Goal: Transaction & Acquisition: Purchase product/service

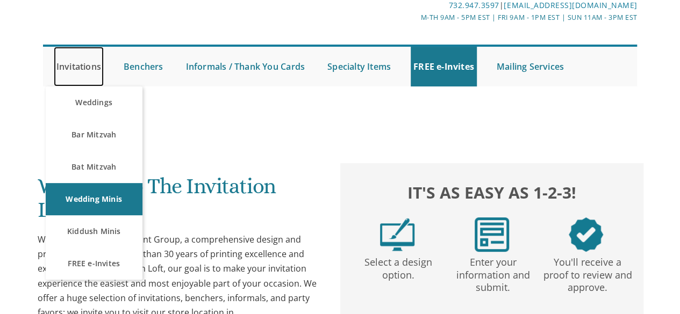
click at [78, 70] on link "Invitations" at bounding box center [79, 67] width 50 height 40
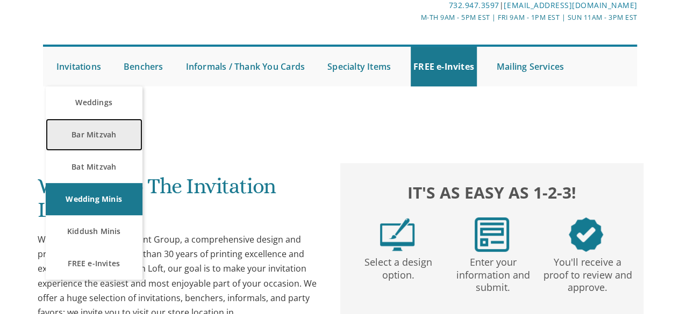
click at [91, 130] on link "Bar Mitzvah" at bounding box center [94, 135] width 97 height 32
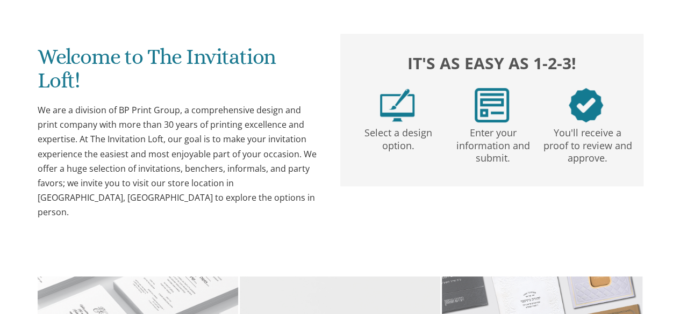
scroll to position [356, 0]
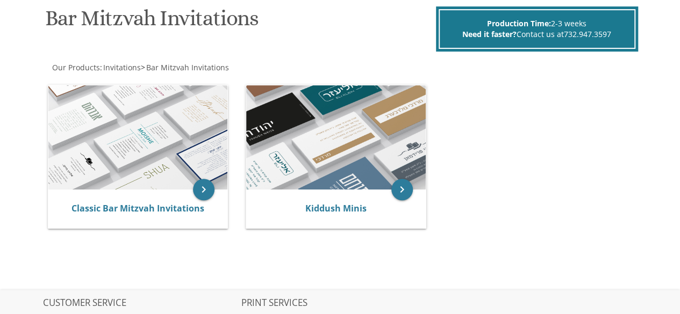
scroll to position [167, 0]
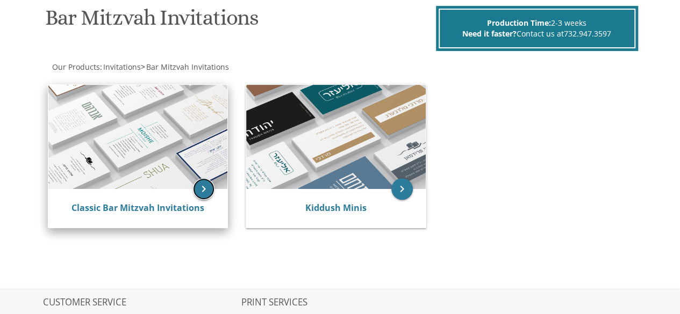
click at [202, 187] on icon "keyboard_arrow_right" at bounding box center [204, 189] width 22 height 22
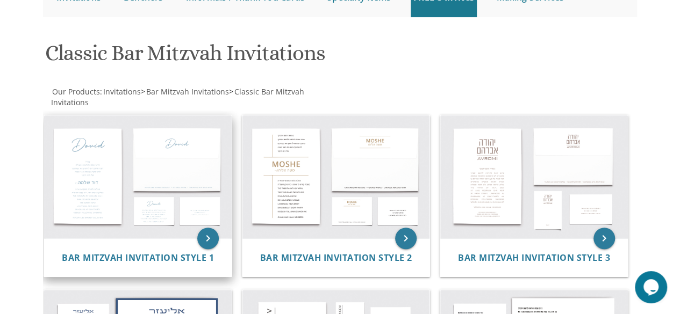
click at [81, 180] on img at bounding box center [138, 177] width 188 height 123
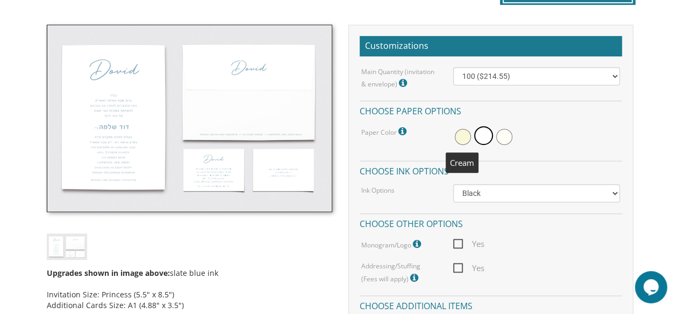
scroll to position [295, 0]
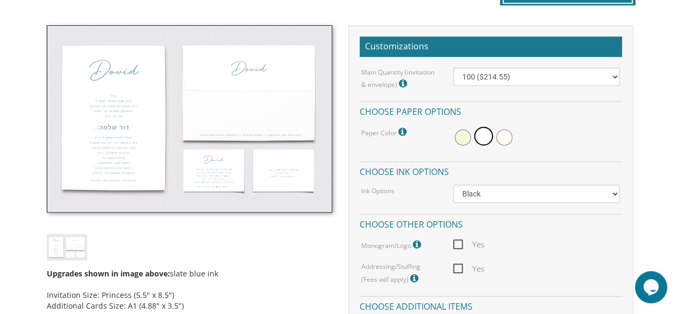
click at [107, 118] on img at bounding box center [189, 119] width 285 height 188
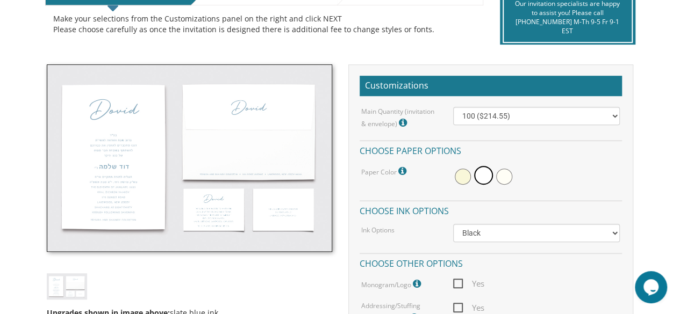
scroll to position [253, 0]
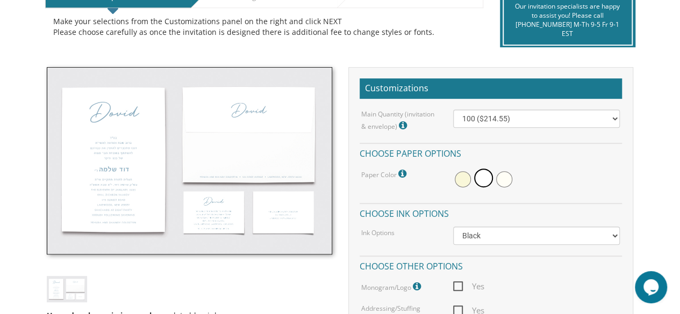
click at [114, 160] on img at bounding box center [189, 161] width 285 height 188
click at [66, 294] on img at bounding box center [67, 289] width 40 height 26
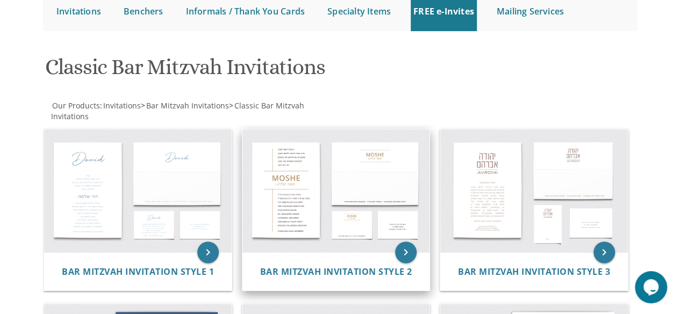
click at [299, 213] on img at bounding box center [336, 191] width 188 height 123
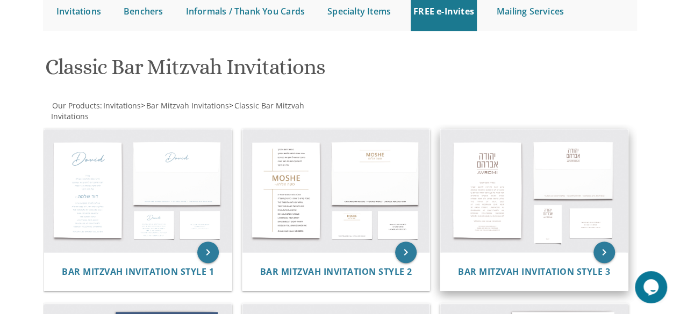
click at [553, 232] on img at bounding box center [534, 191] width 188 height 123
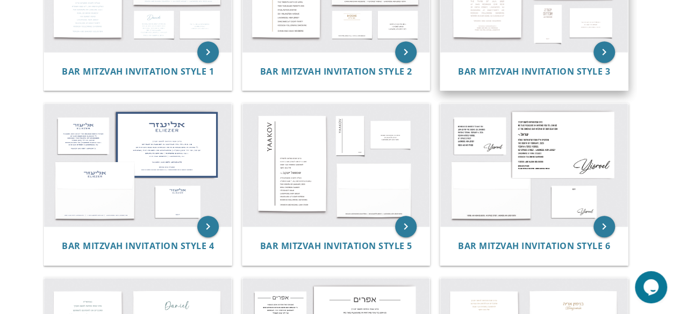
scroll to position [333, 0]
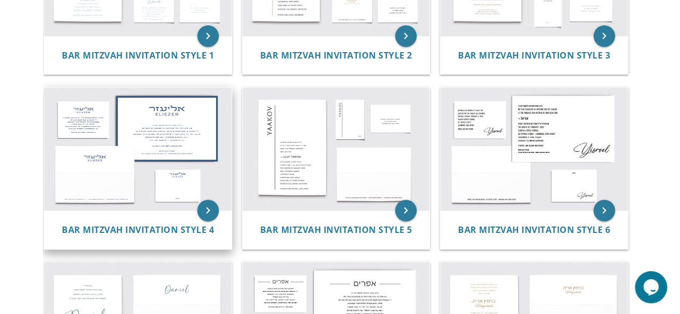
click at [158, 127] on img at bounding box center [138, 149] width 188 height 123
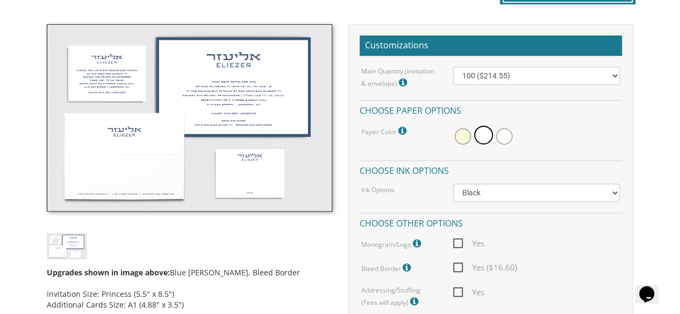
scroll to position [297, 0]
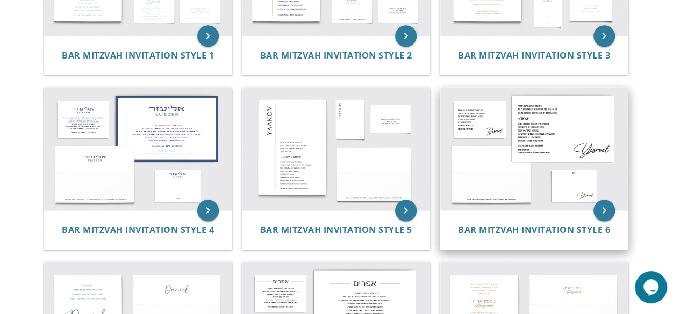
click at [553, 147] on img at bounding box center [534, 149] width 188 height 123
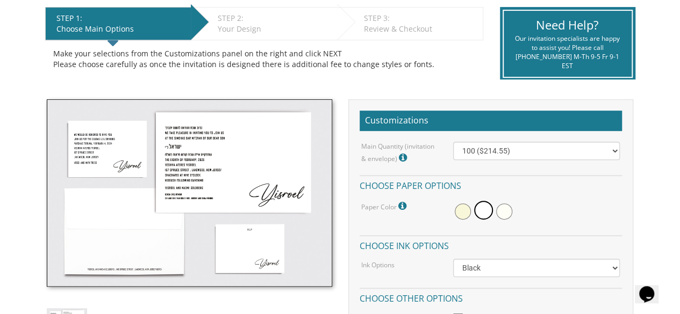
scroll to position [221, 0]
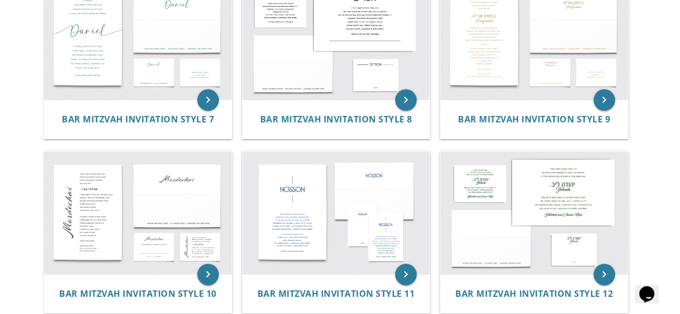
scroll to position [701, 0]
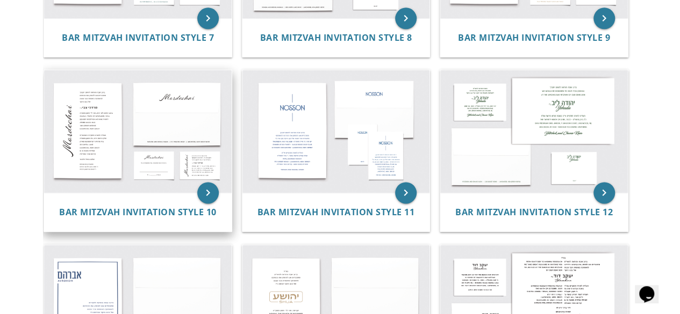
click at [80, 122] on img at bounding box center [138, 131] width 188 height 123
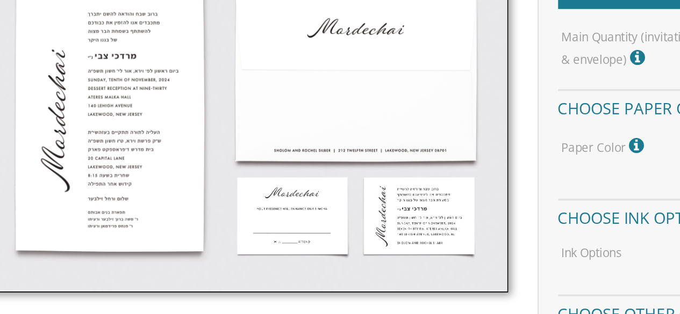
scroll to position [296, 0]
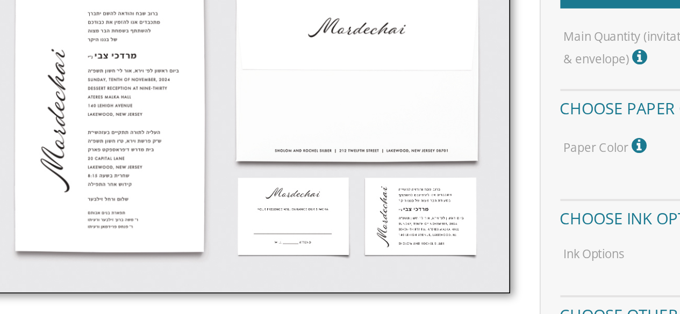
click at [117, 113] on img at bounding box center [189, 118] width 285 height 188
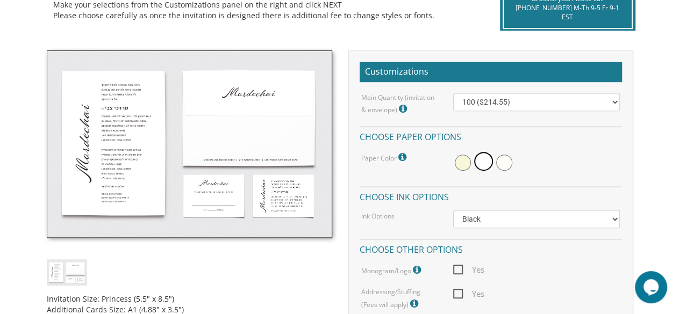
scroll to position [269, 0]
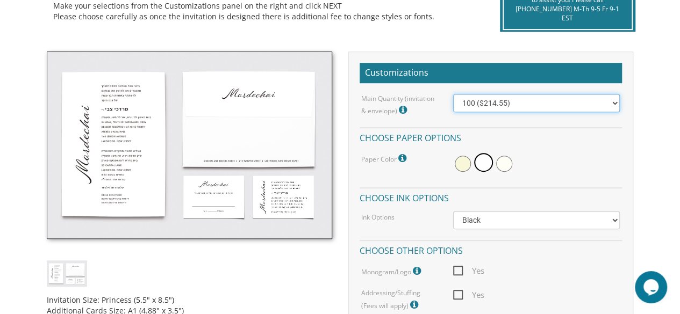
click at [476, 99] on select "100 ($214.55) 200 ($254.60) 300 ($294.25) 400 ($333.55) 500 ($373.90) 600 ($413…" at bounding box center [536, 103] width 167 height 18
select select "300"
click at [453, 94] on select "100 ($214.55) 200 ($254.60) 300 ($294.25) 400 ($333.55) 500 ($373.90) 600 ($413…" at bounding box center [536, 103] width 167 height 18
click at [557, 166] on div at bounding box center [536, 164] width 167 height 25
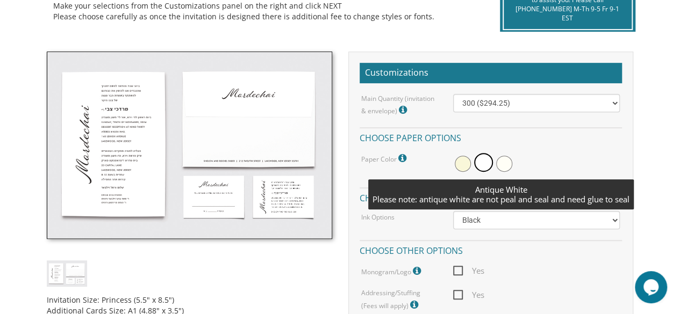
click at [507, 169] on span at bounding box center [504, 164] width 16 height 16
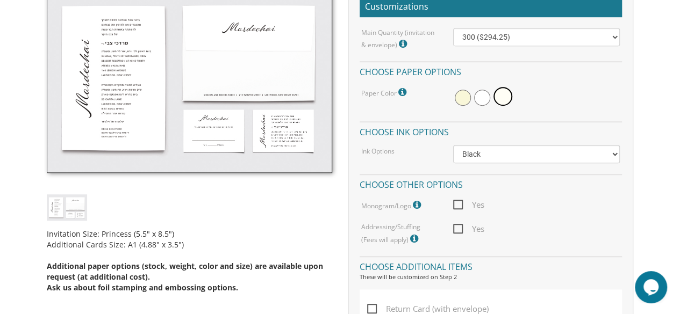
scroll to position [337, 0]
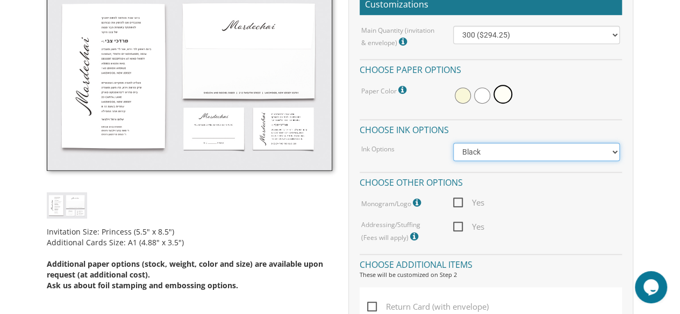
click at [524, 159] on select "Black Colored Ink ($65.00) Black + One Color ($100.00) Two Colors ($165.00)" at bounding box center [536, 152] width 167 height 18
click at [453, 143] on select "Black Colored Ink ($65.00) Black + One Color ($100.00) Two Colors ($165.00)" at bounding box center [536, 152] width 167 height 18
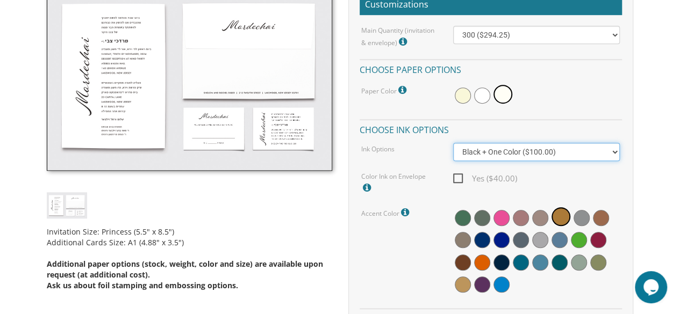
click at [513, 154] on select "Black Colored Ink ($65.00) Black + One Color ($100.00) Two Colors ($165.00)" at bounding box center [536, 152] width 167 height 18
select select "Black"
click at [453, 143] on select "Black Colored Ink ($65.00) Black + One Color ($100.00) Two Colors ($165.00)" at bounding box center [536, 152] width 167 height 18
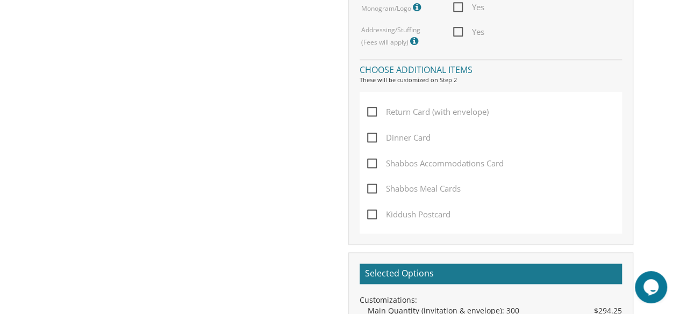
scroll to position [635, 0]
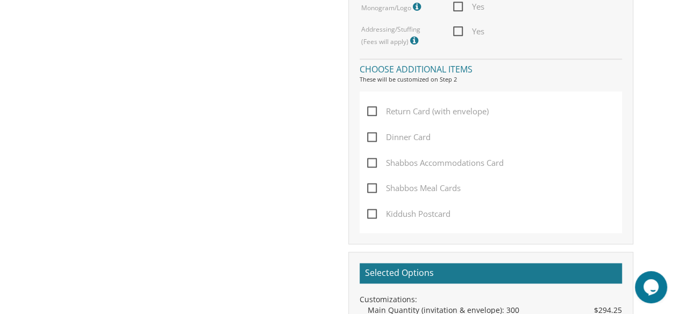
click at [369, 109] on span "Return Card (with envelope)" at bounding box center [427, 111] width 121 height 13
click at [369, 109] on input "Return Card (with envelope)" at bounding box center [370, 110] width 7 height 7
checkbox input "true"
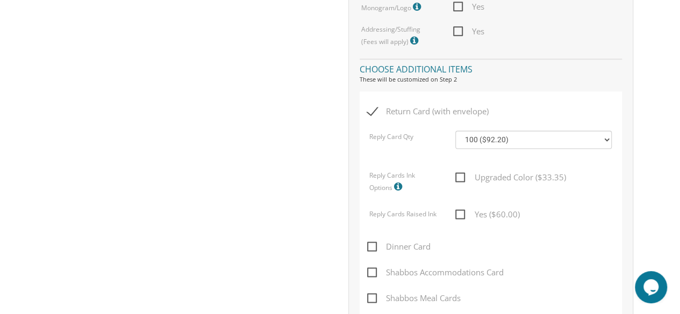
click at [463, 215] on span "Yes ($60.00)" at bounding box center [487, 214] width 64 height 13
click at [462, 215] on input "Yes ($60.00)" at bounding box center [458, 213] width 7 height 7
click at [459, 216] on span "Yes ($60.00)" at bounding box center [487, 214] width 64 height 13
click at [459, 216] on input "Yes ($60.00)" at bounding box center [458, 213] width 7 height 7
checkbox input "false"
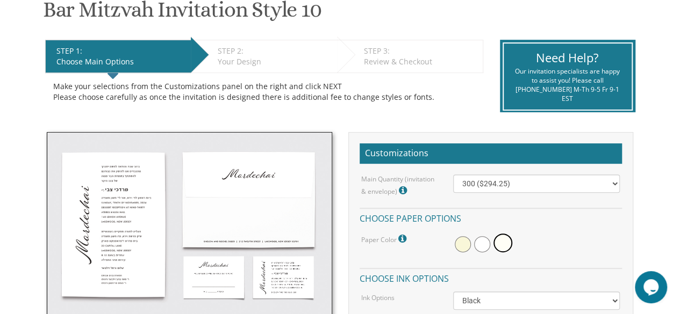
scroll to position [268, 0]
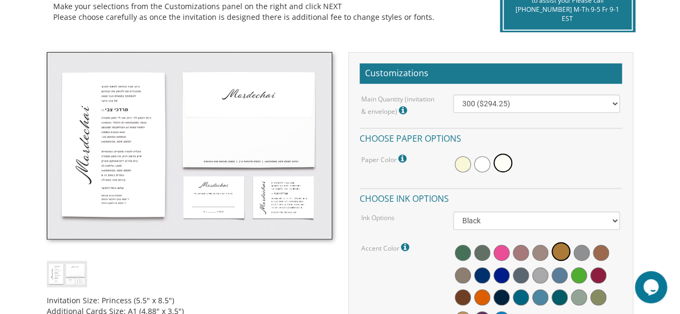
click at [111, 127] on img at bounding box center [189, 146] width 285 height 188
drag, startPoint x: 111, startPoint y: 127, endPoint x: 270, endPoint y: 17, distance: 193.4
click at [270, 17] on div "Make your selections from the Customizations panel on the right and click NEXT …" at bounding box center [264, 12] width 422 height 22
click at [264, 27] on div "Make your selections from the Customizations panel on the right and click NEXT …" at bounding box center [264, 12] width 438 height 38
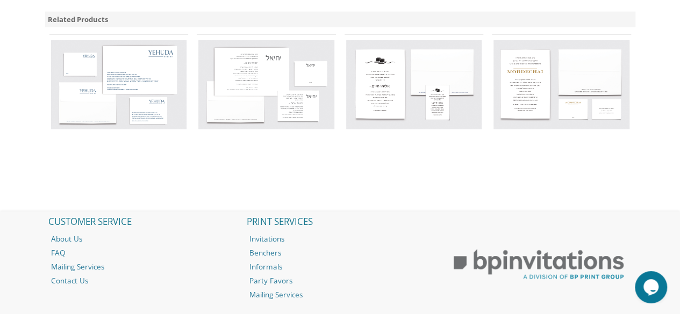
scroll to position [1275, 0]
